Goal: Check status

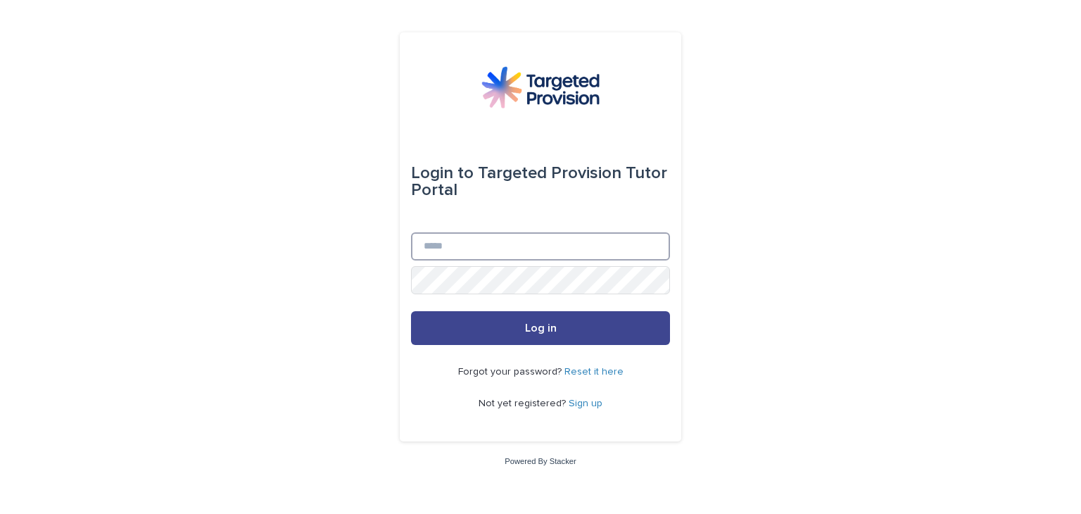
type input "**********"
click at [515, 327] on button "Log in" at bounding box center [540, 328] width 259 height 34
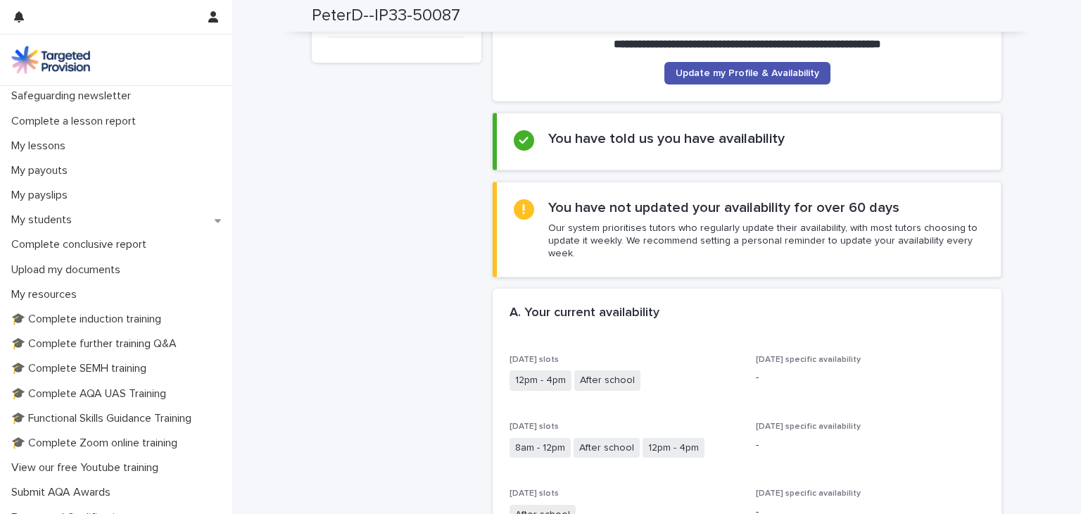
scroll to position [151, 0]
click at [62, 219] on p "My students" at bounding box center [44, 218] width 77 height 13
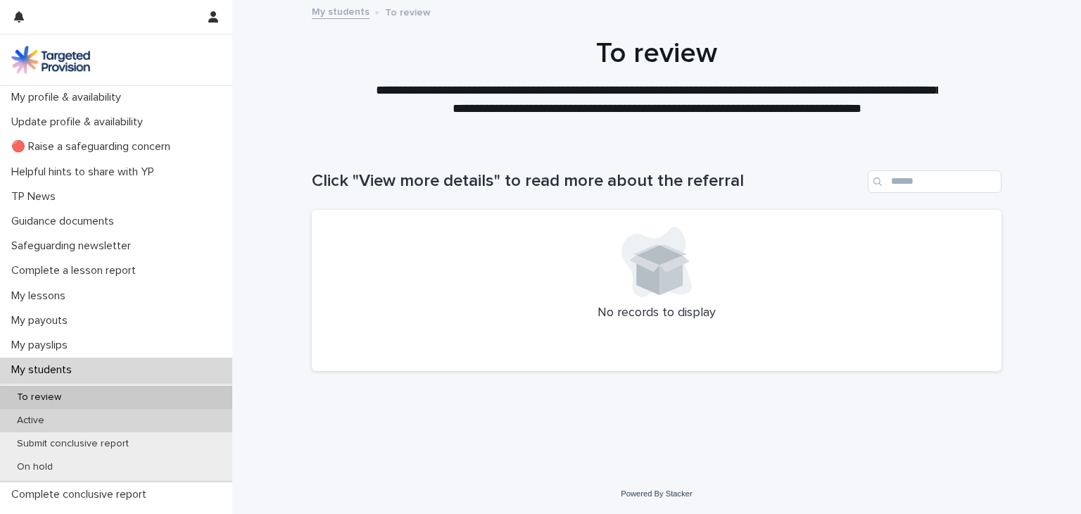
click at [35, 422] on p "Active" at bounding box center [31, 420] width 50 height 12
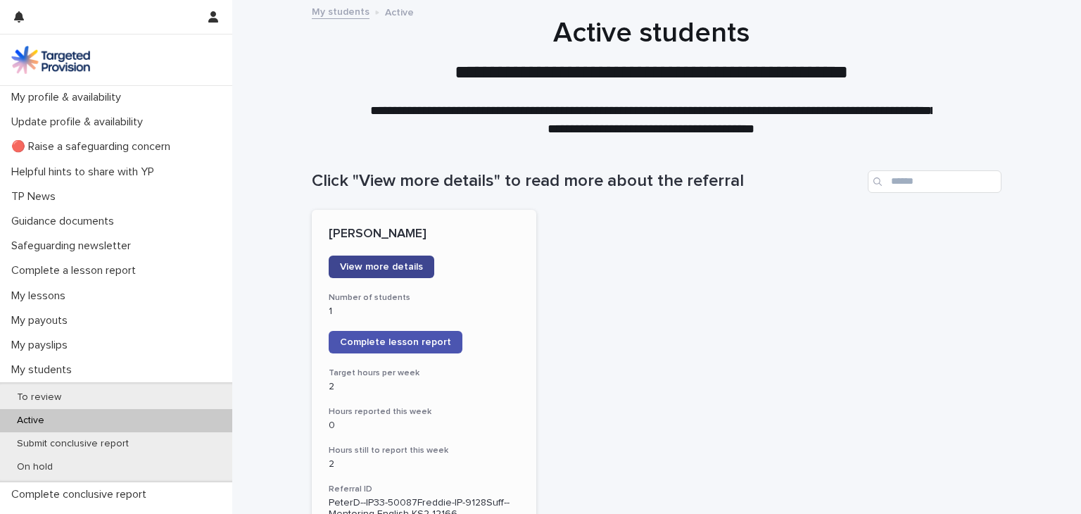
click at [357, 268] on span "View more details" at bounding box center [381, 267] width 83 height 10
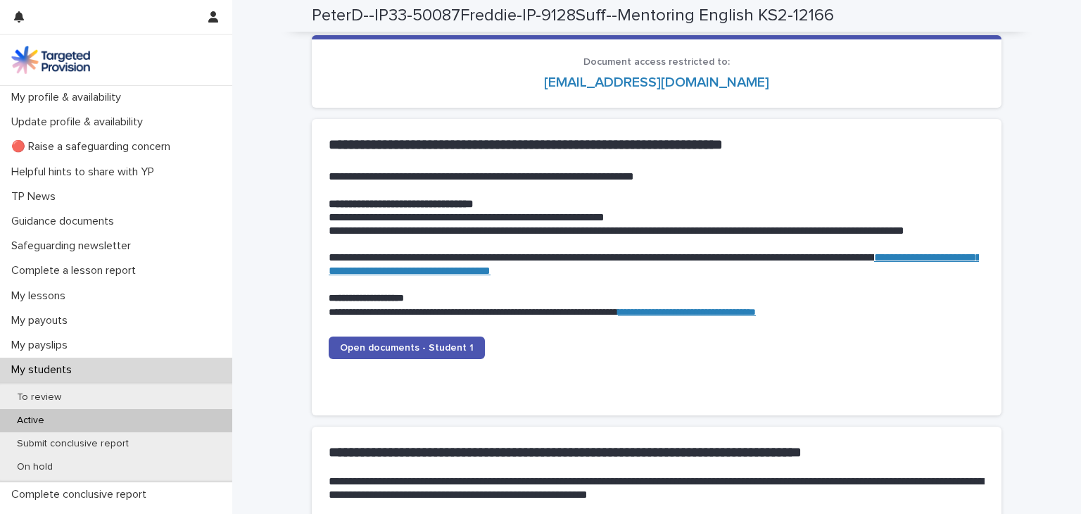
scroll to position [1303, 0]
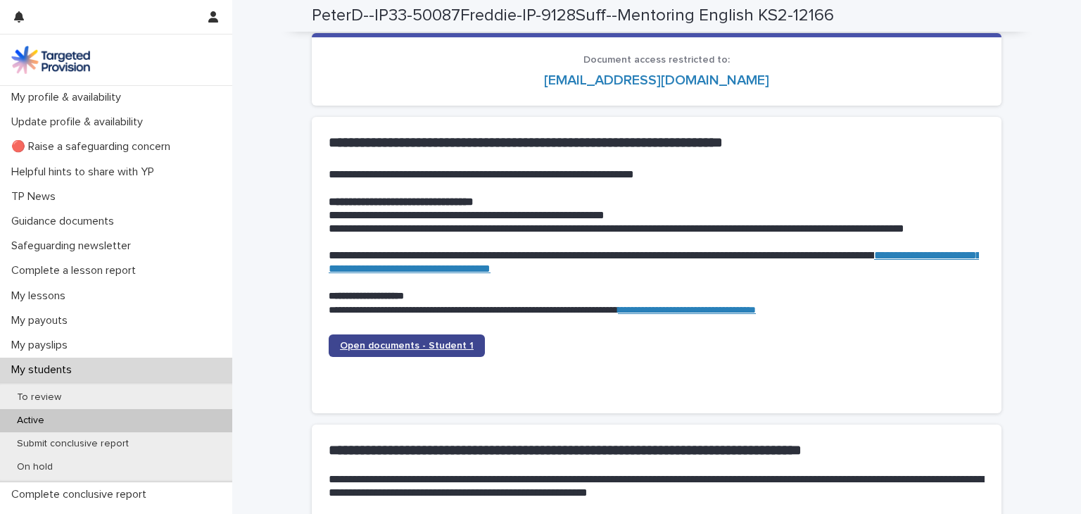
click at [380, 341] on span "Open documents - Student 1" at bounding box center [407, 346] width 134 height 10
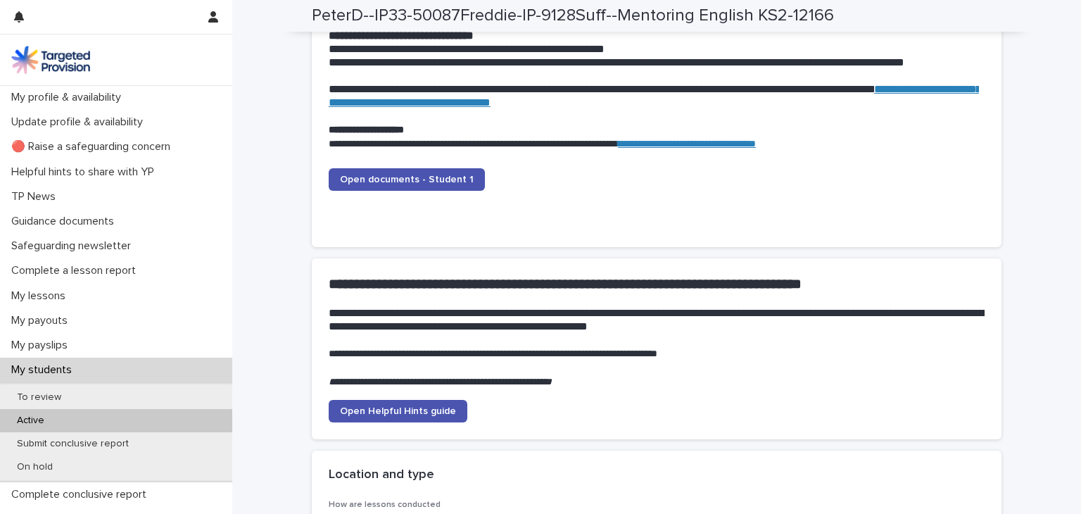
scroll to position [1474, 0]
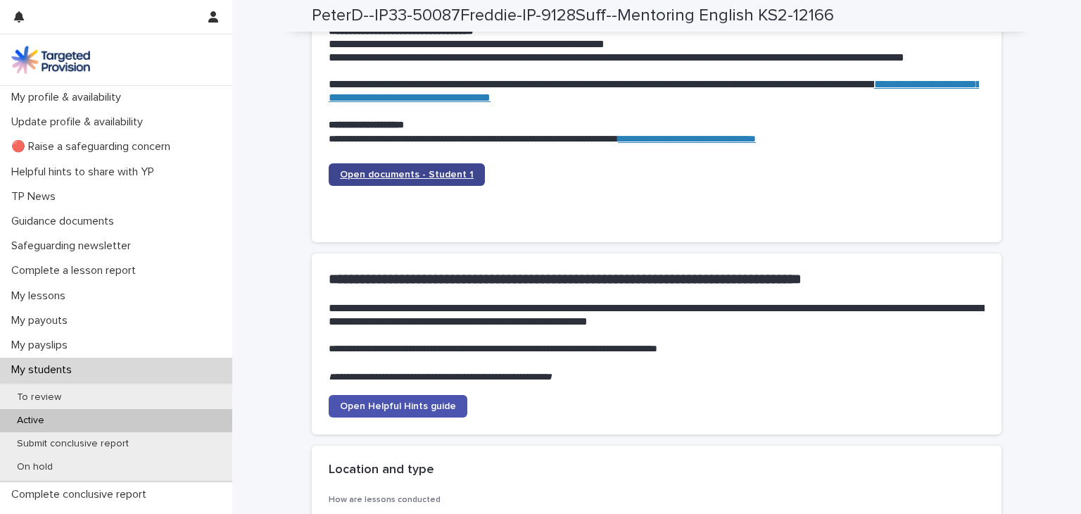
click at [355, 175] on span "Open documents - Student 1" at bounding box center [407, 175] width 134 height 10
